Goal: Information Seeking & Learning: Learn about a topic

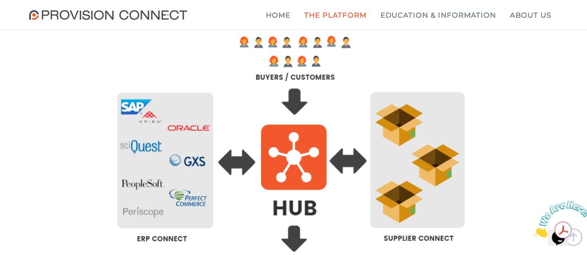
scroll to position [278, 0]
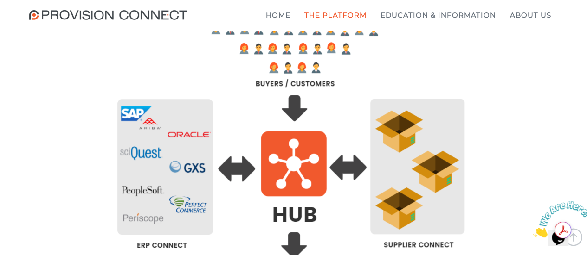
click at [420, 198] on img at bounding box center [293, 168] width 378 height 490
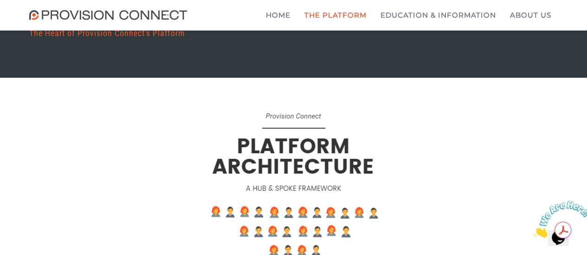
scroll to position [46, 0]
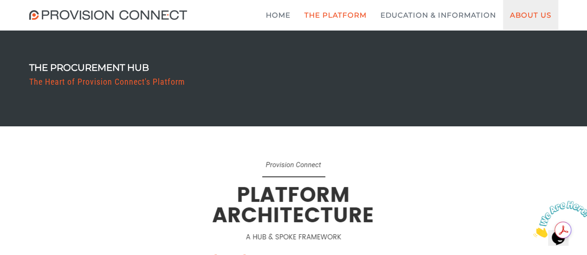
click at [532, 14] on link "About Us" at bounding box center [530, 15] width 55 height 30
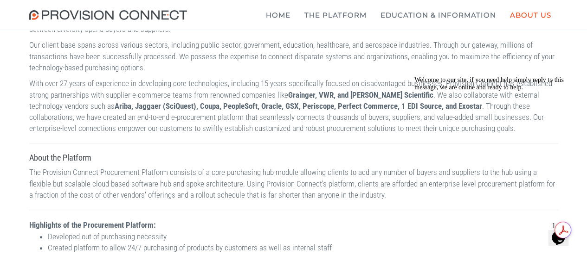
scroll to position [93, 0]
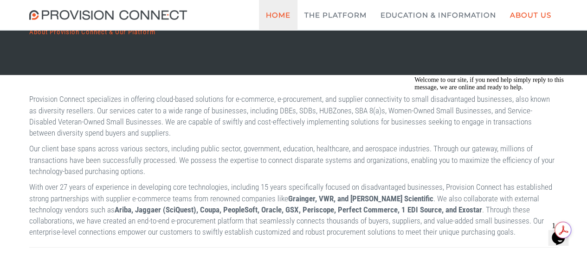
click at [281, 17] on link "Home" at bounding box center [278, 15] width 38 height 30
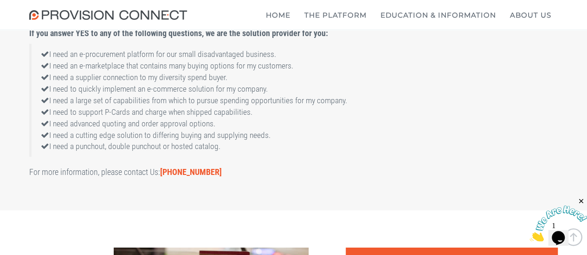
scroll to position [1113, 0]
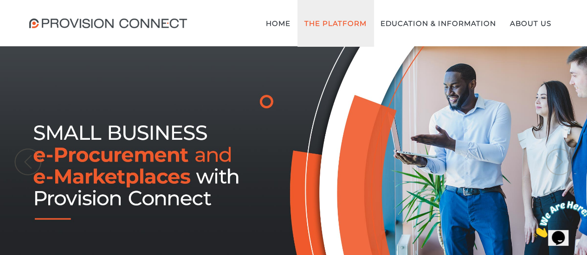
click at [339, 25] on link "The Platform" at bounding box center [335, 23] width 76 height 46
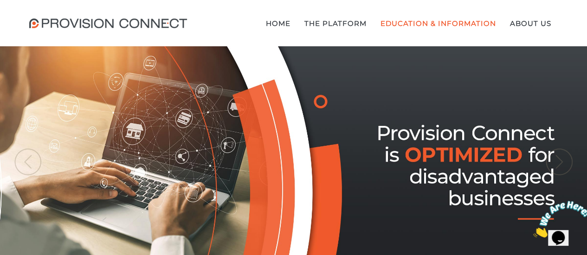
click at [0, 0] on b "What is a punchout?" at bounding box center [0, 0] width 0 height 0
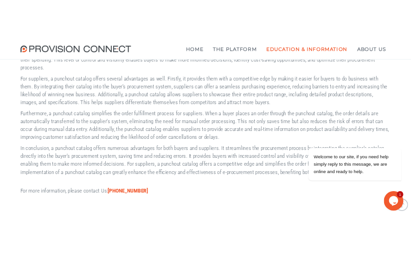
scroll to position [649, 0]
